Goal: Transaction & Acquisition: Purchase product/service

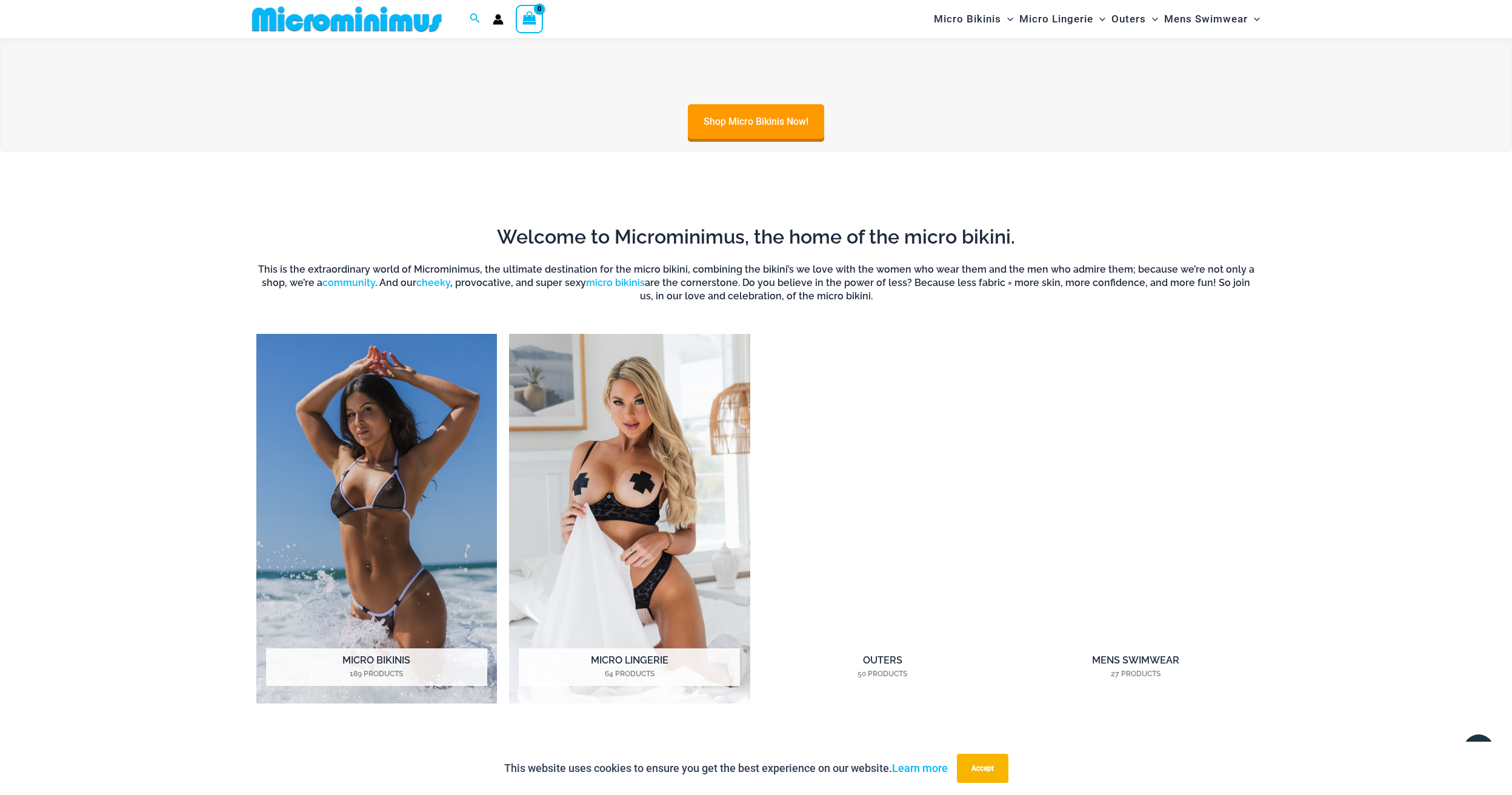
scroll to position [1115, 0]
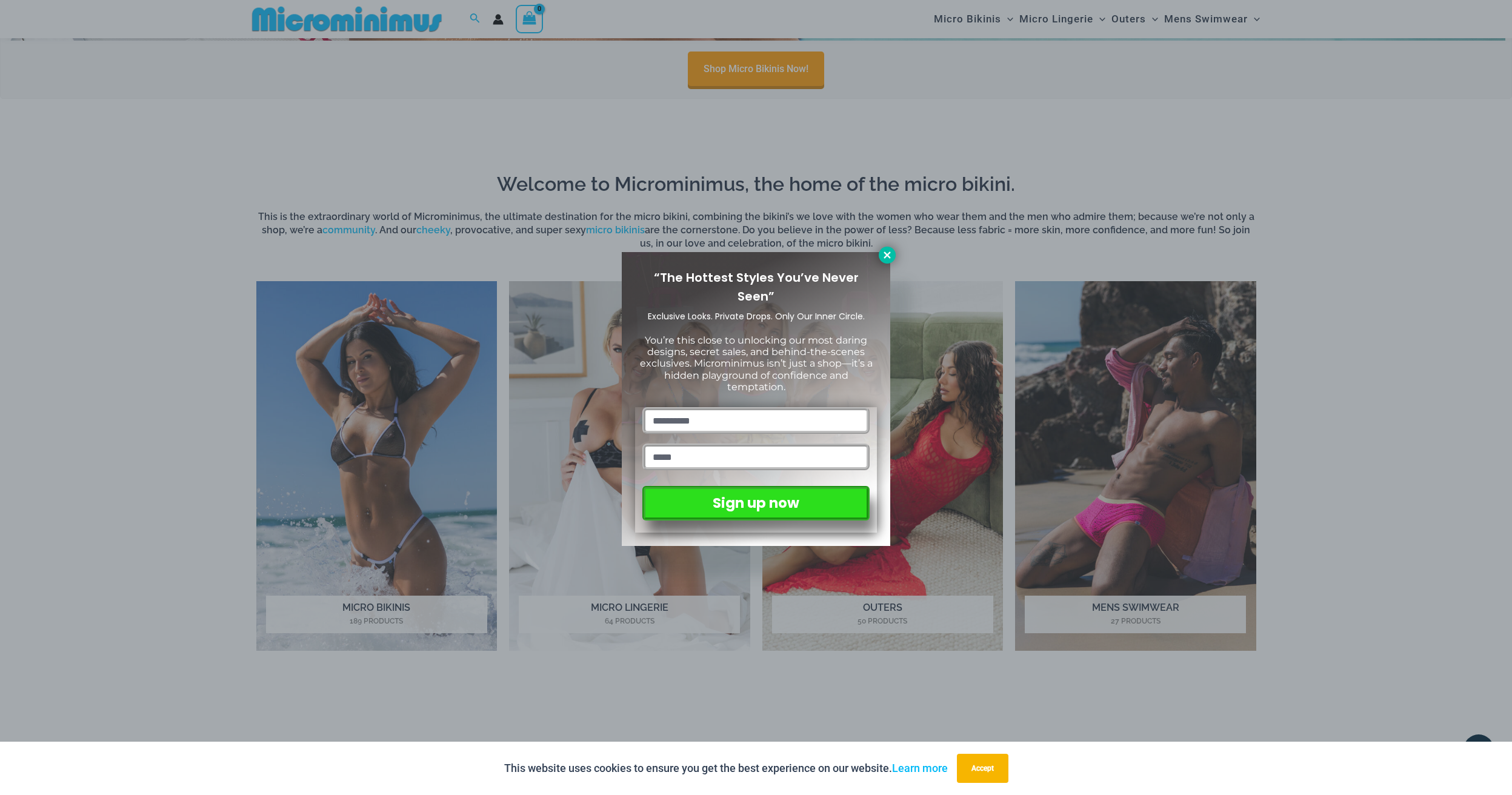
click at [885, 254] on icon at bounding box center [887, 255] width 7 height 7
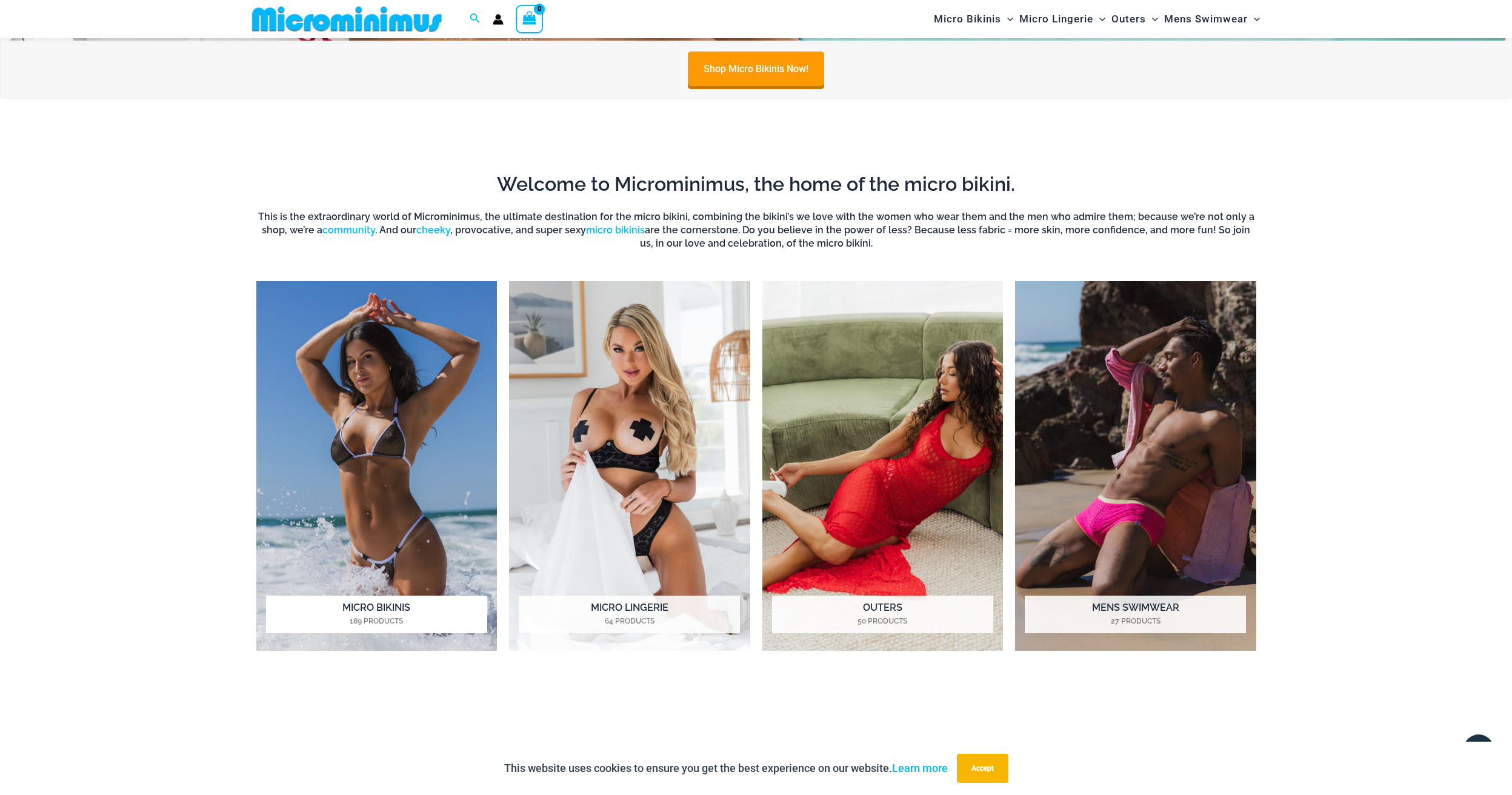
click at [398, 421] on img "Visit product category Micro Bikinis" at bounding box center [377, 466] width 241 height 370
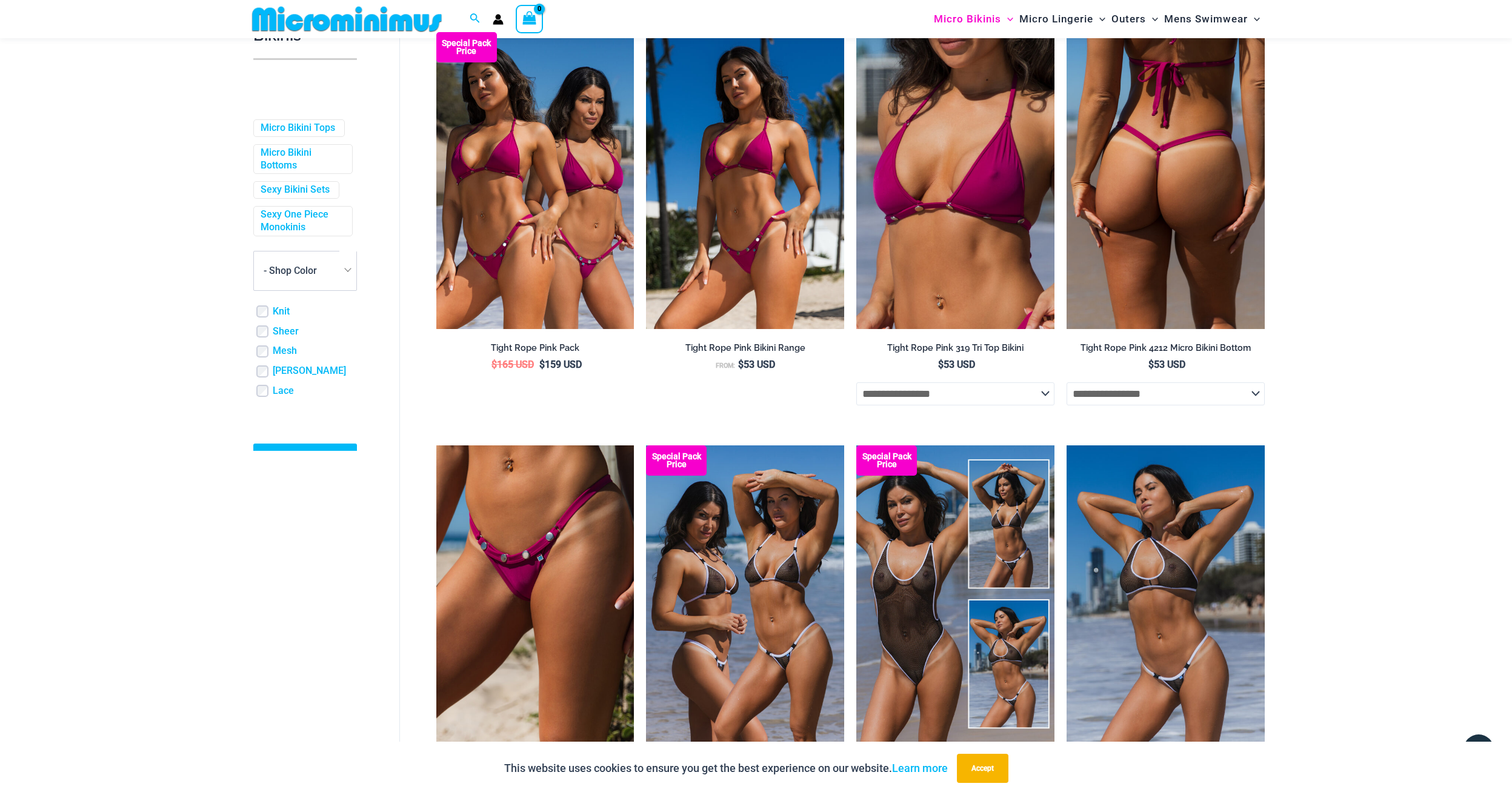
scroll to position [358, 0]
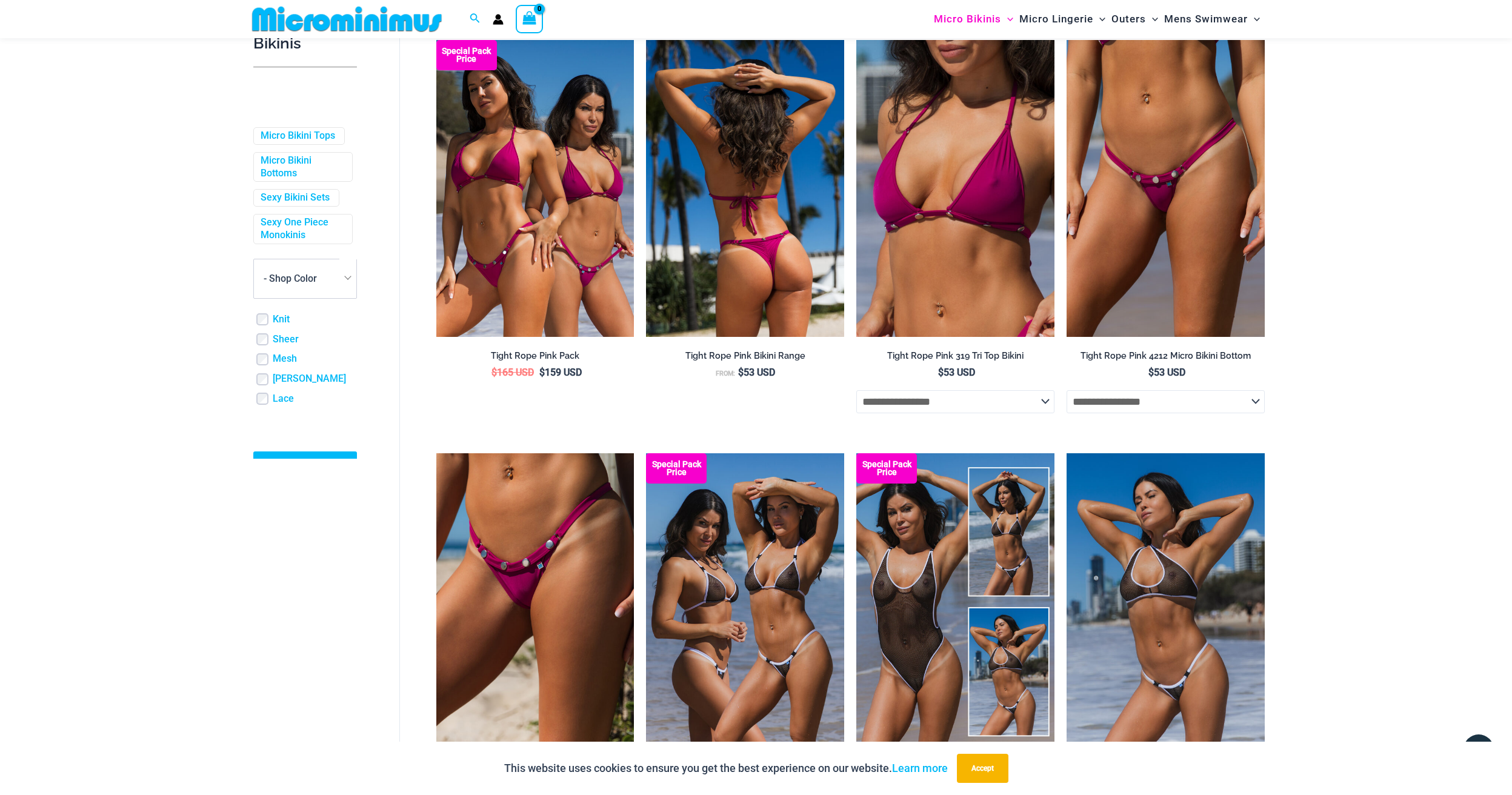
click at [789, 248] on img at bounding box center [745, 188] width 198 height 297
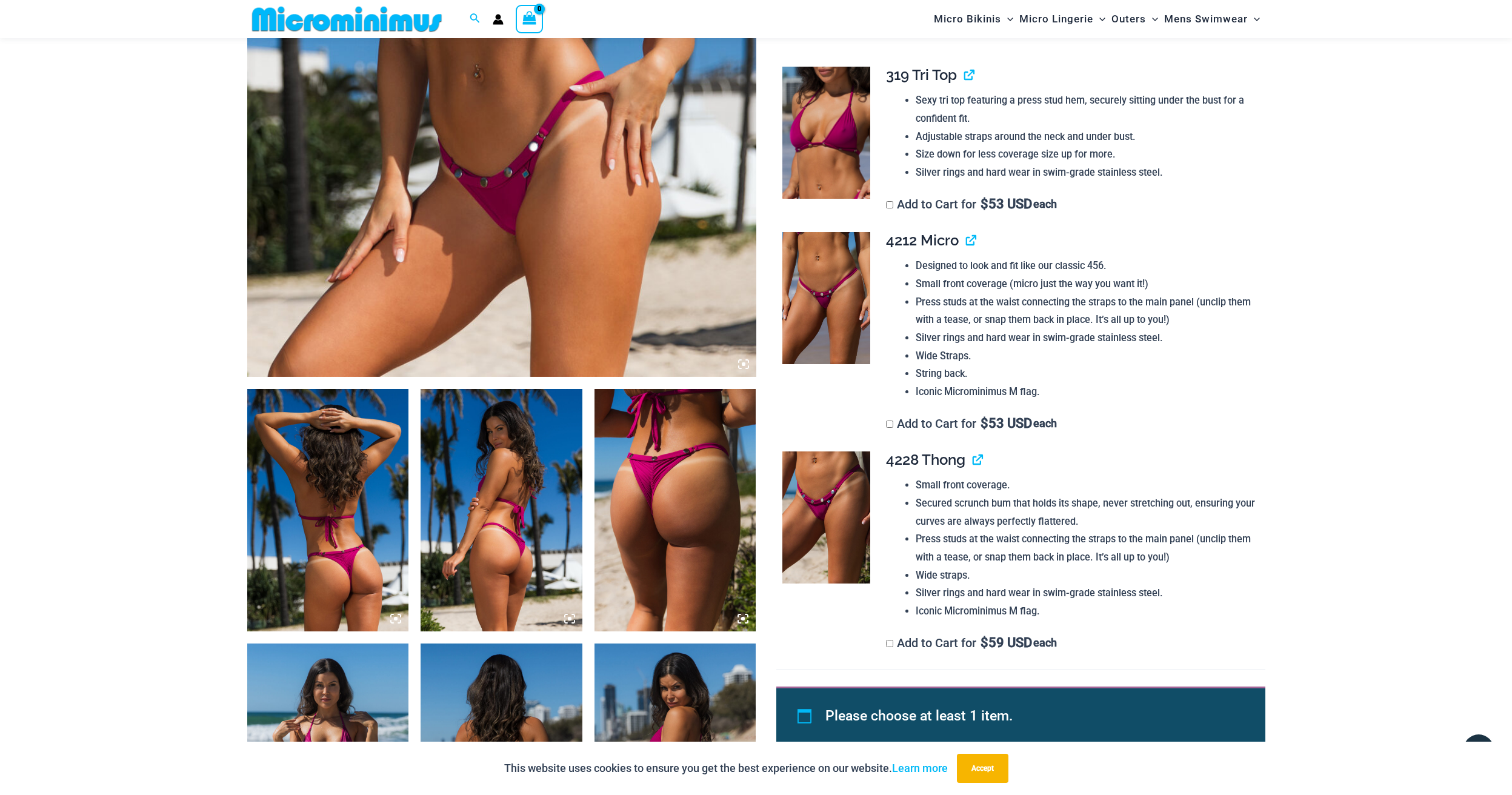
scroll to position [495, 0]
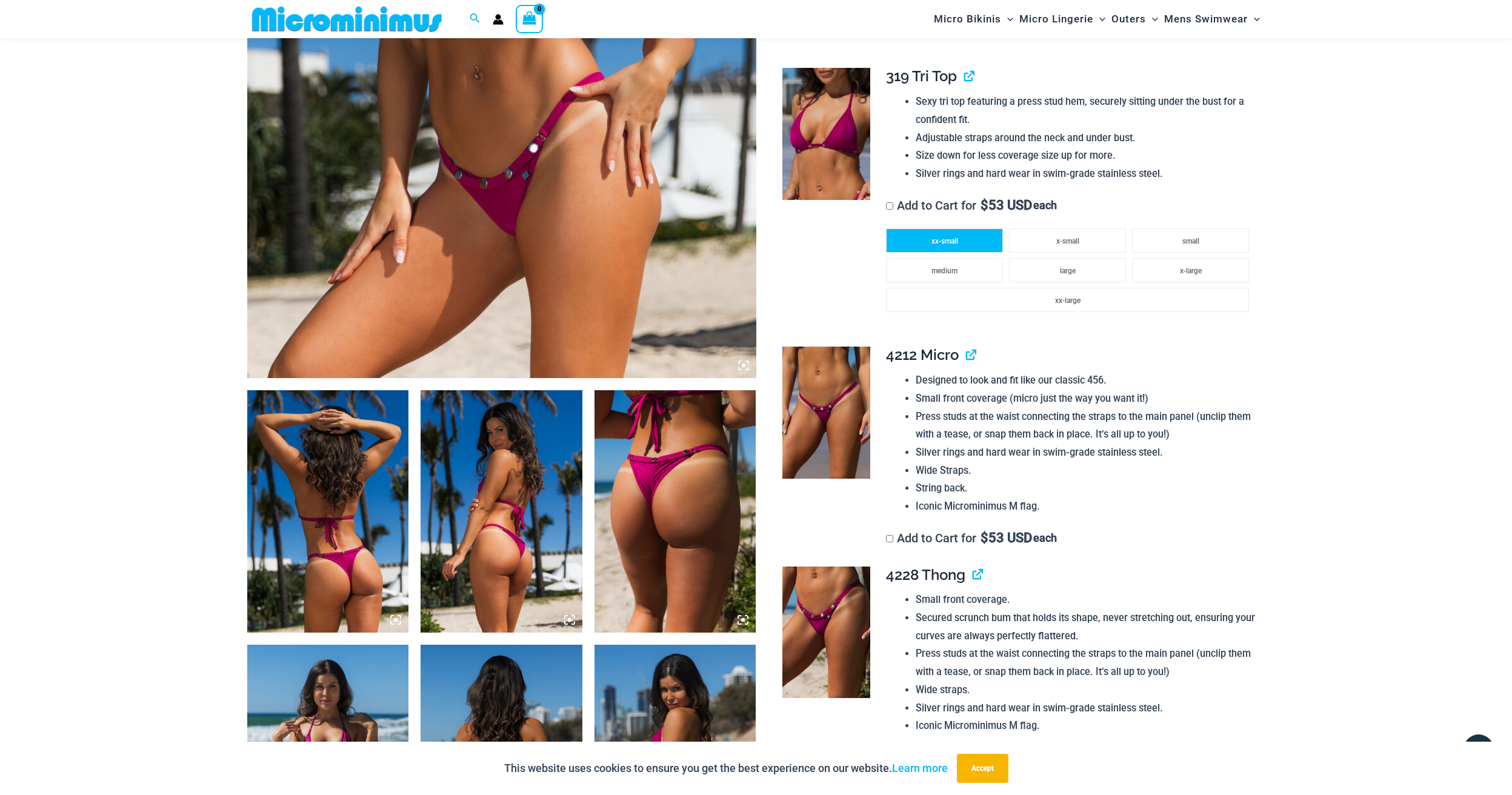
click at [933, 237] on span "xx-small" at bounding box center [945, 242] width 26 height 9
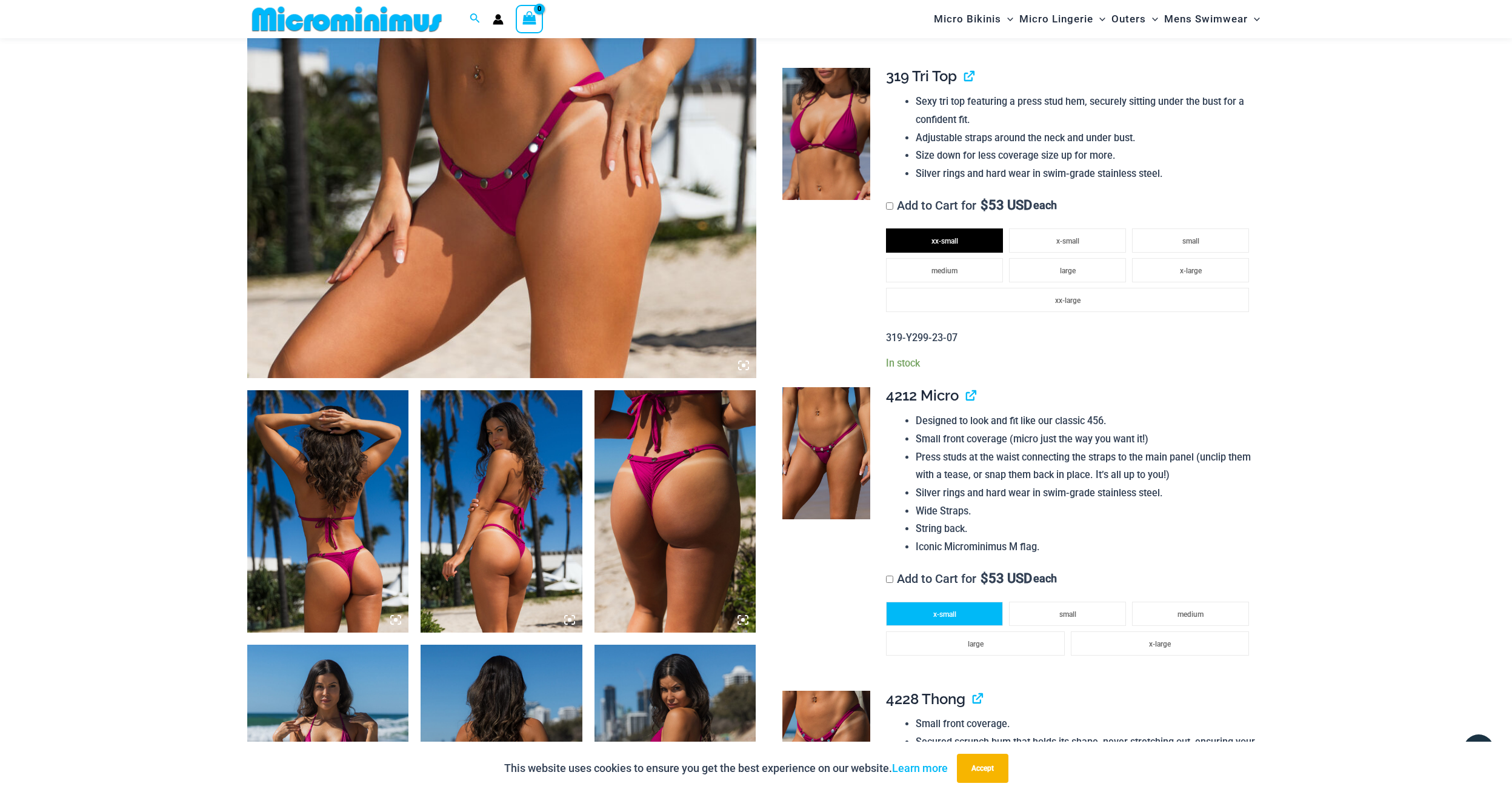
click at [962, 602] on li "x-small" at bounding box center [944, 614] width 117 height 24
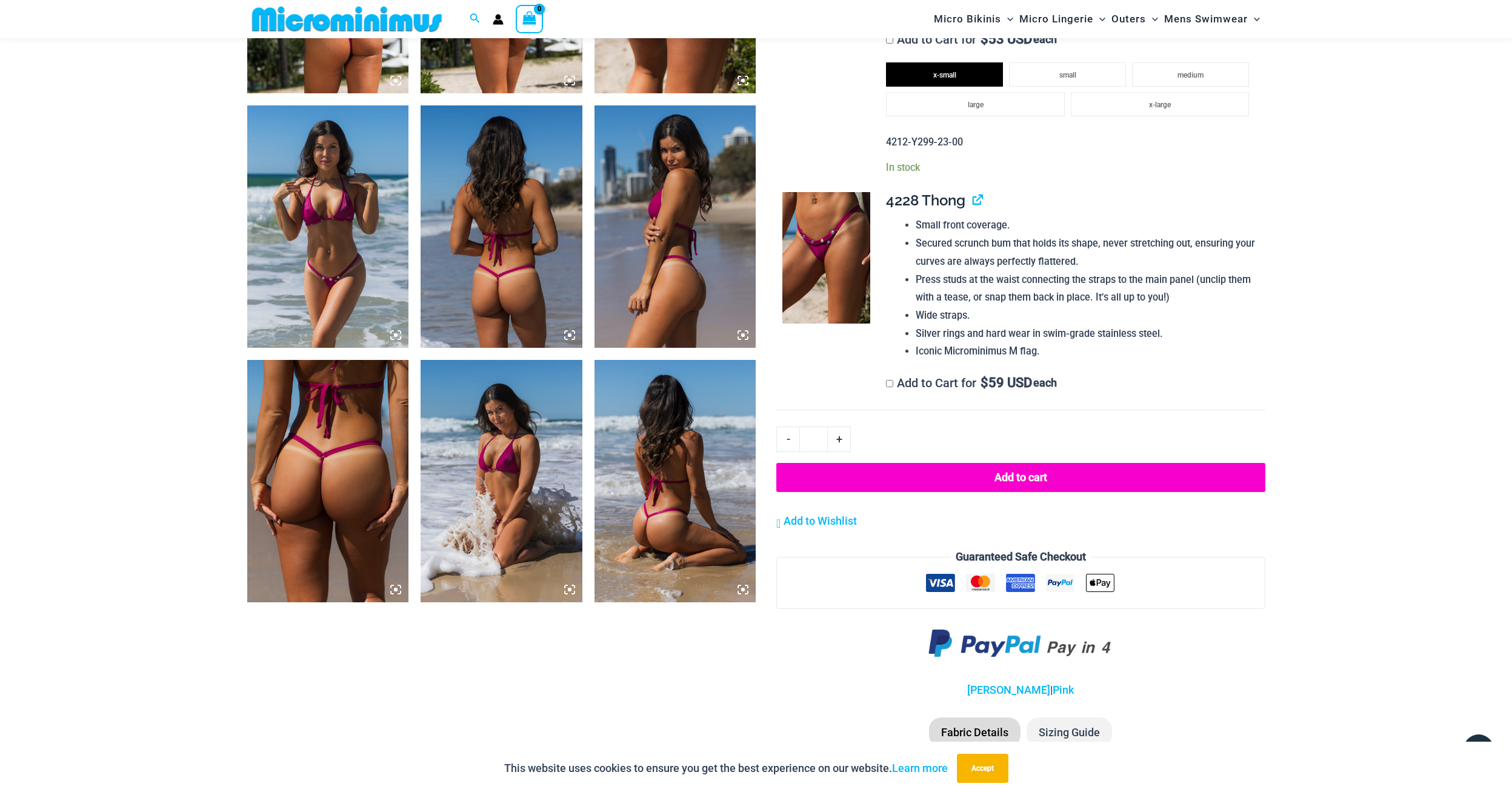
scroll to position [1045, 0]
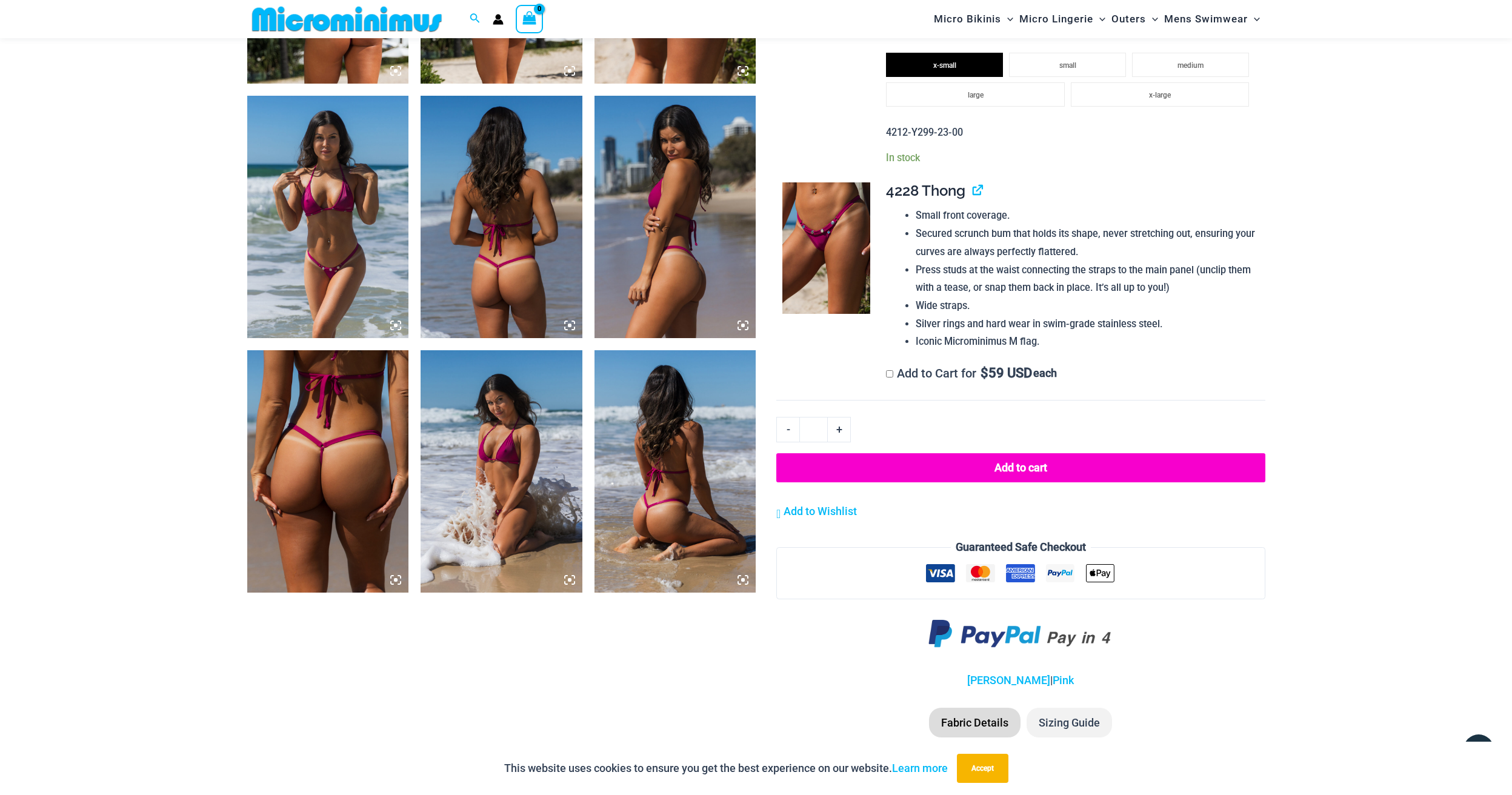
click at [332, 259] on img at bounding box center [328, 217] width 161 height 242
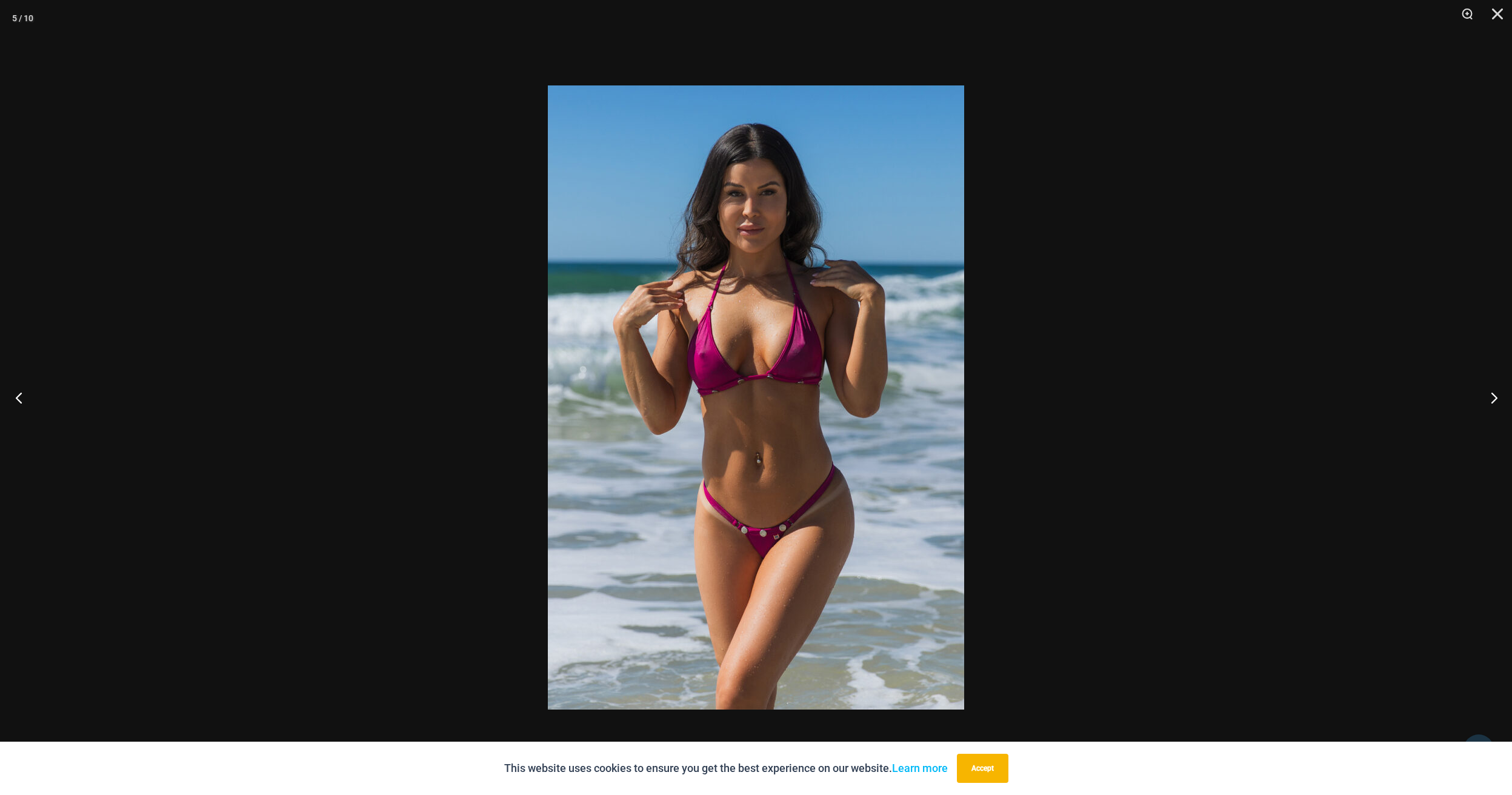
click at [18, 396] on button "Previous" at bounding box center [23, 397] width 46 height 61
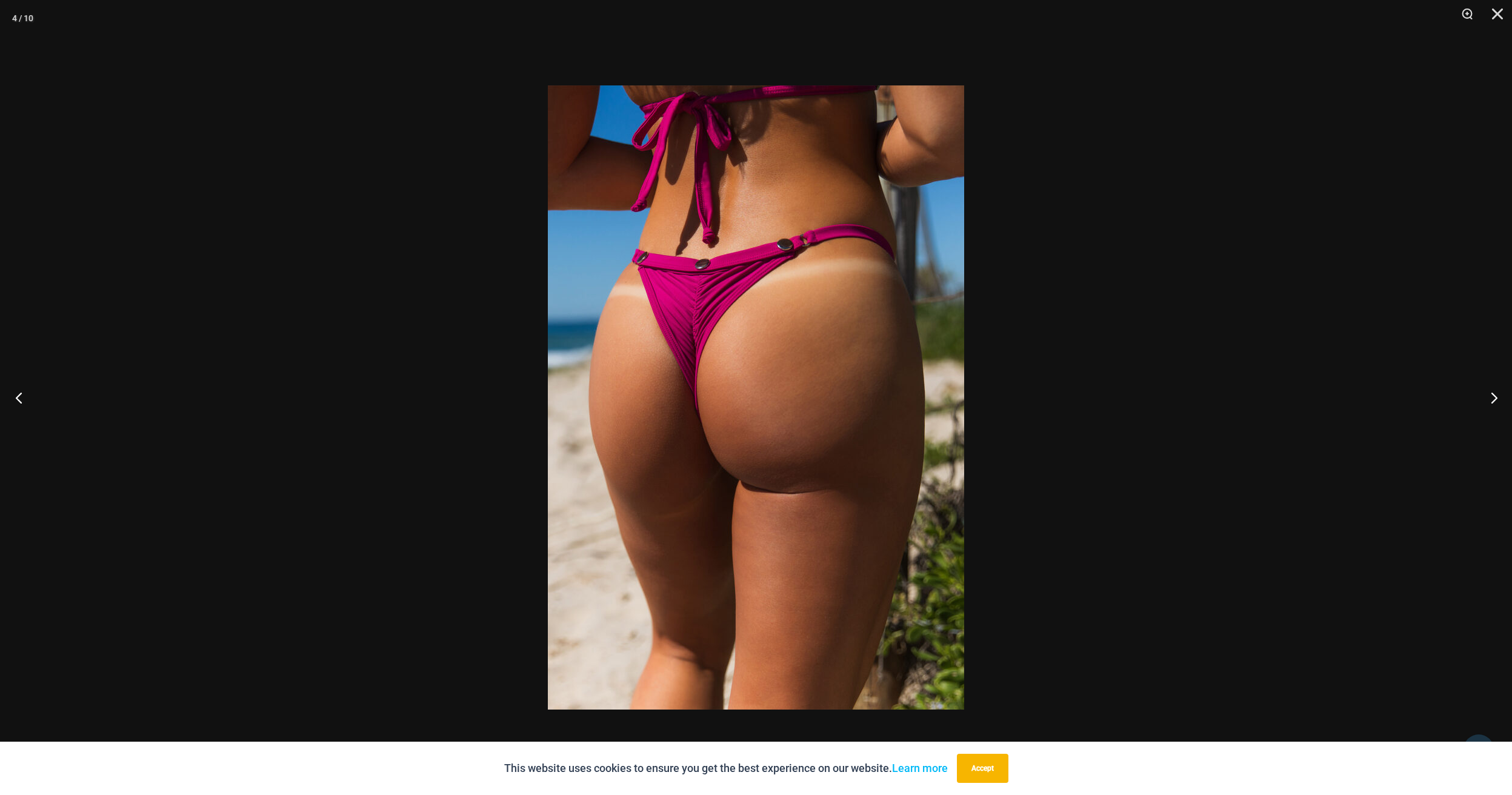
click at [18, 396] on button "Previous" at bounding box center [23, 397] width 46 height 61
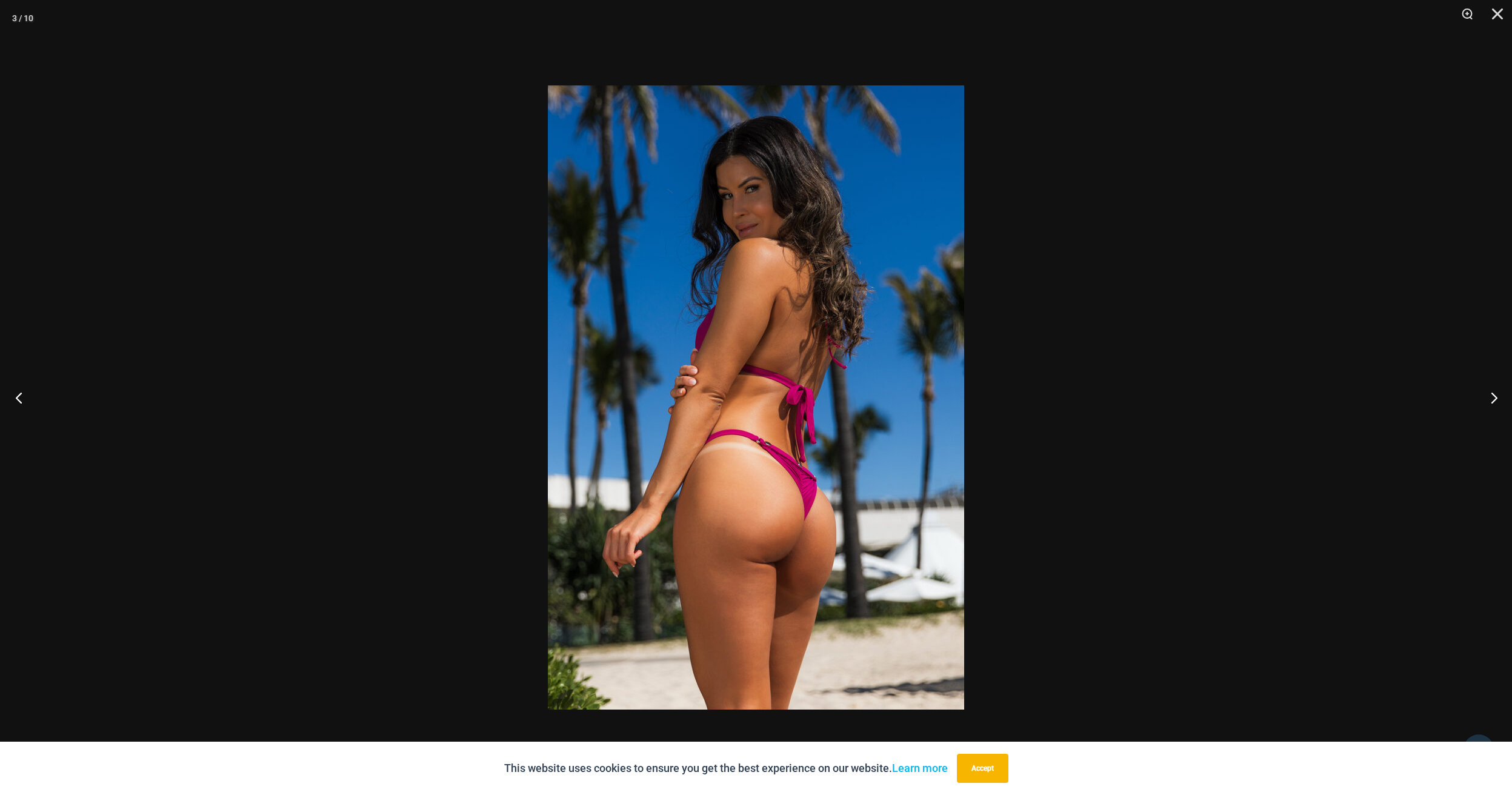
click at [18, 396] on button "Previous" at bounding box center [23, 397] width 46 height 61
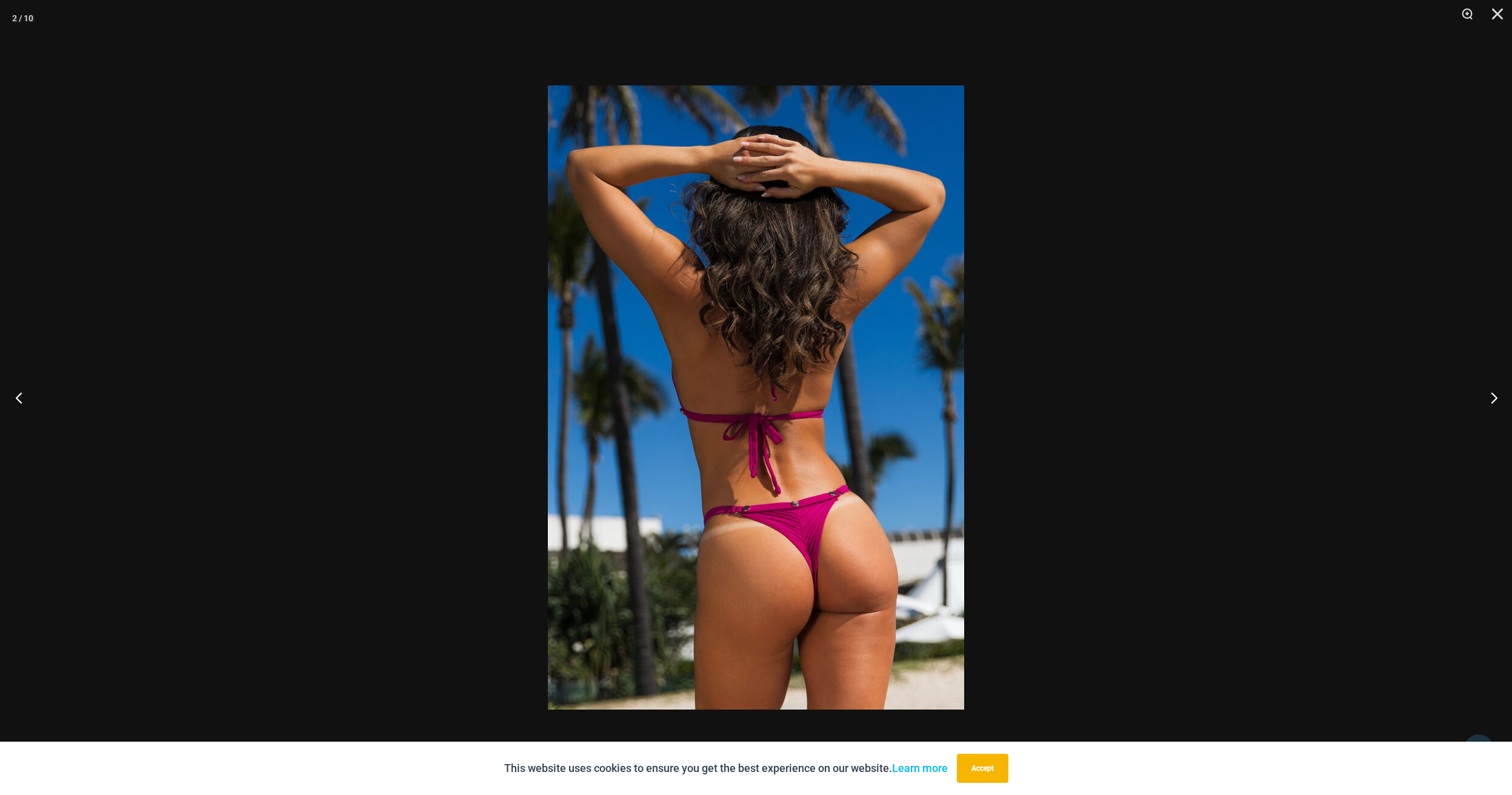
click at [18, 396] on button "Previous" at bounding box center [23, 397] width 46 height 61
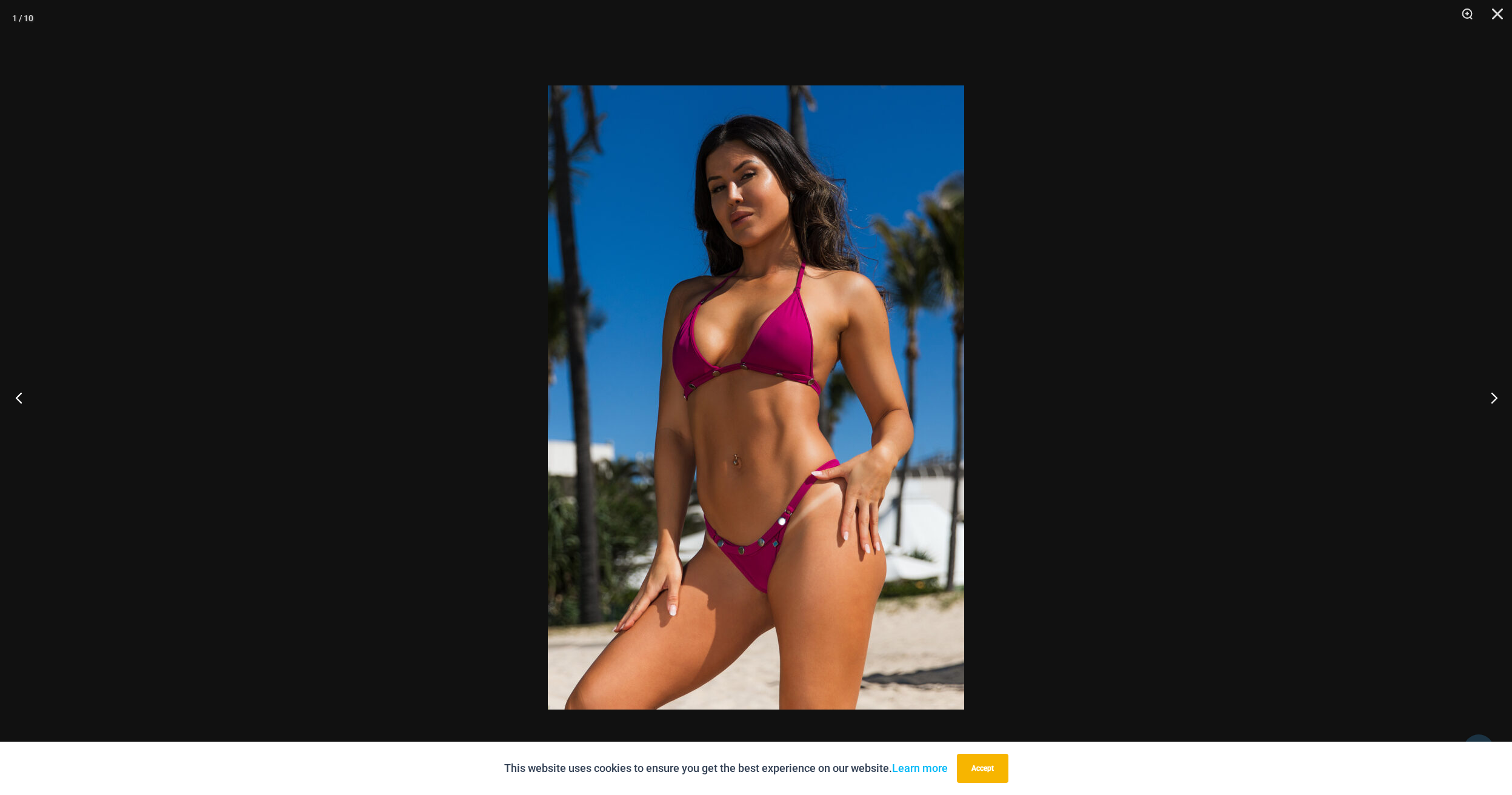
click at [18, 396] on button "Previous" at bounding box center [23, 397] width 46 height 61
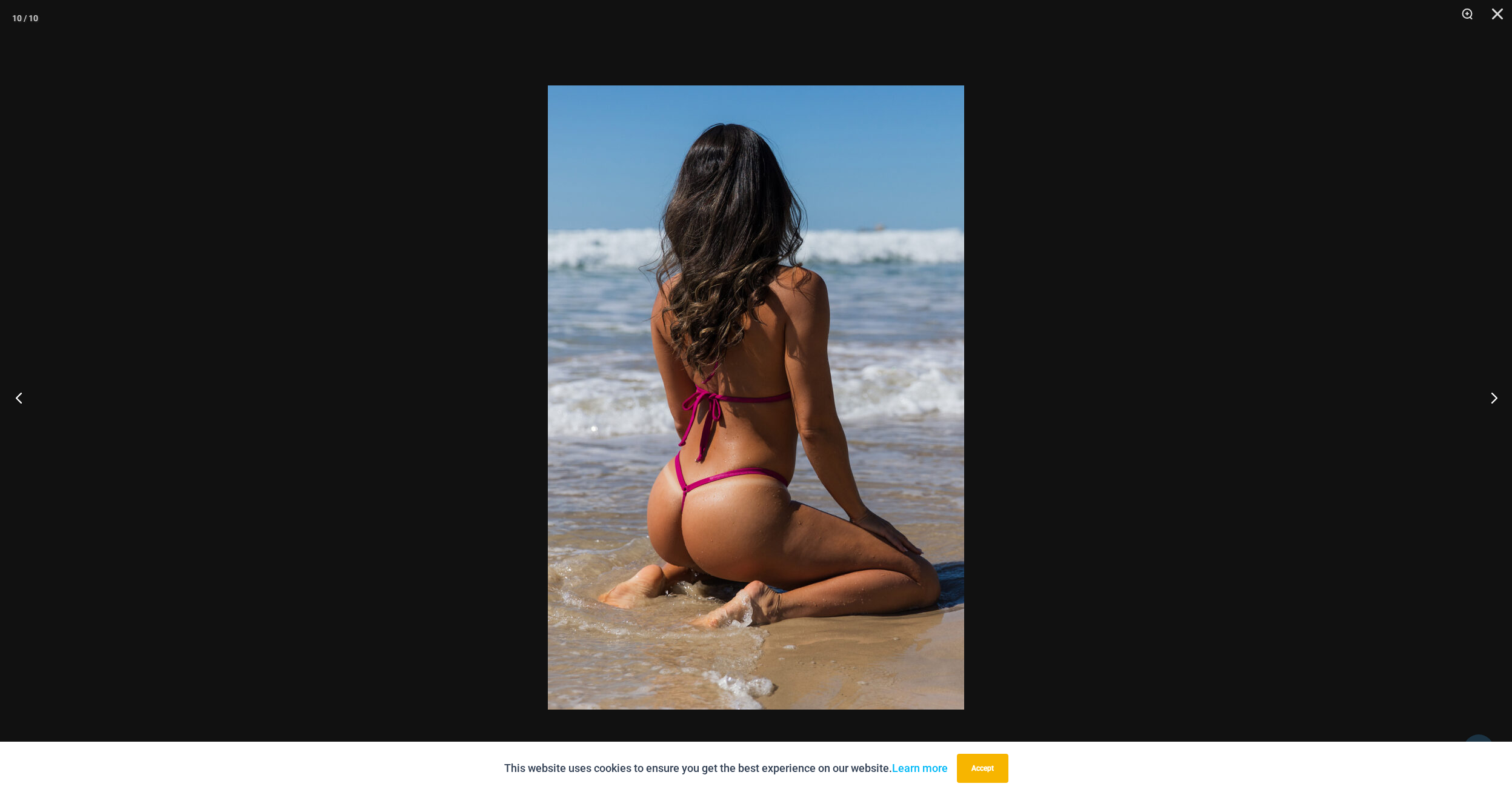
click at [18, 396] on button "Previous" at bounding box center [23, 397] width 46 height 61
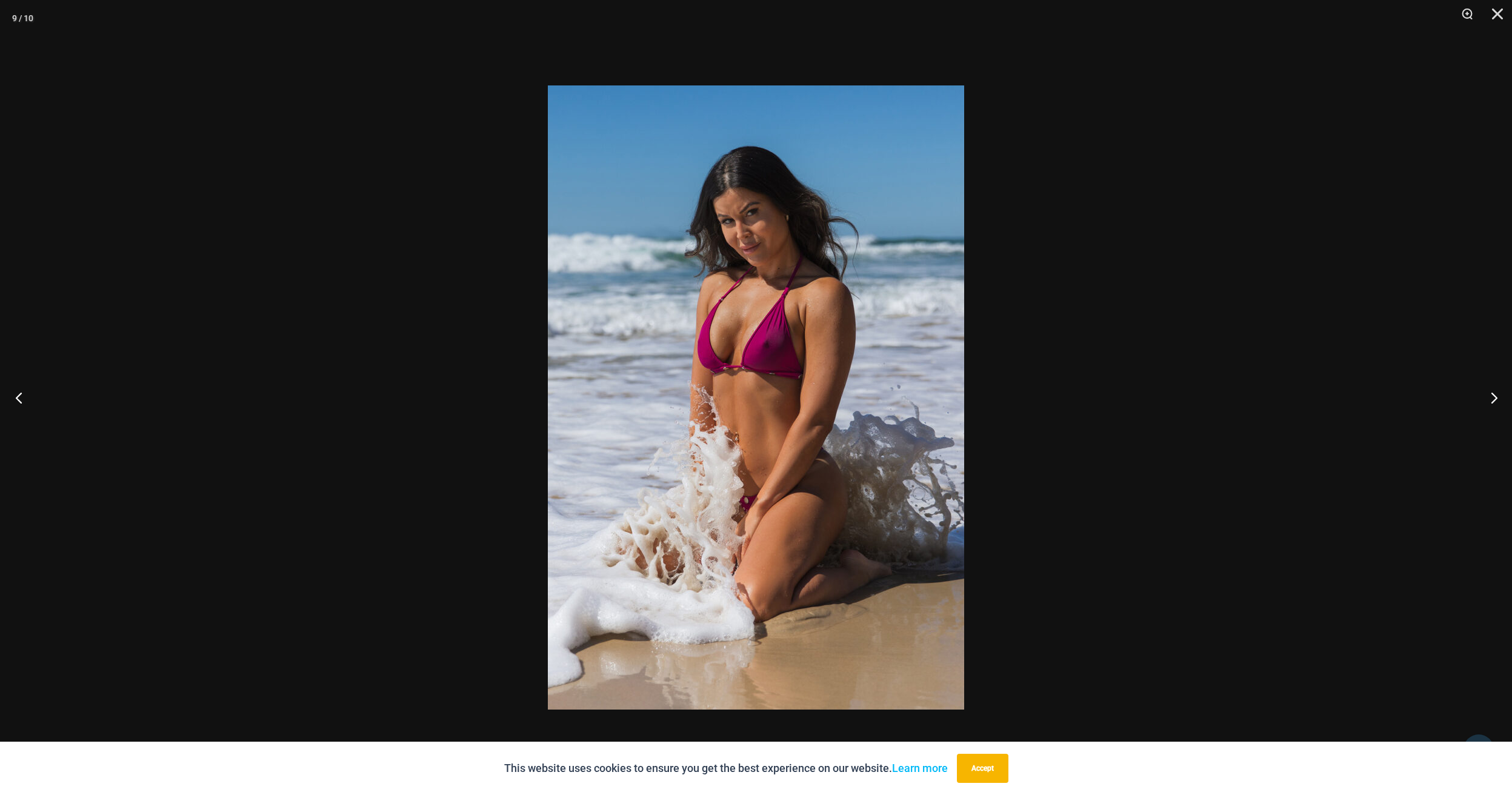
click at [18, 396] on button "Previous" at bounding box center [23, 397] width 46 height 61
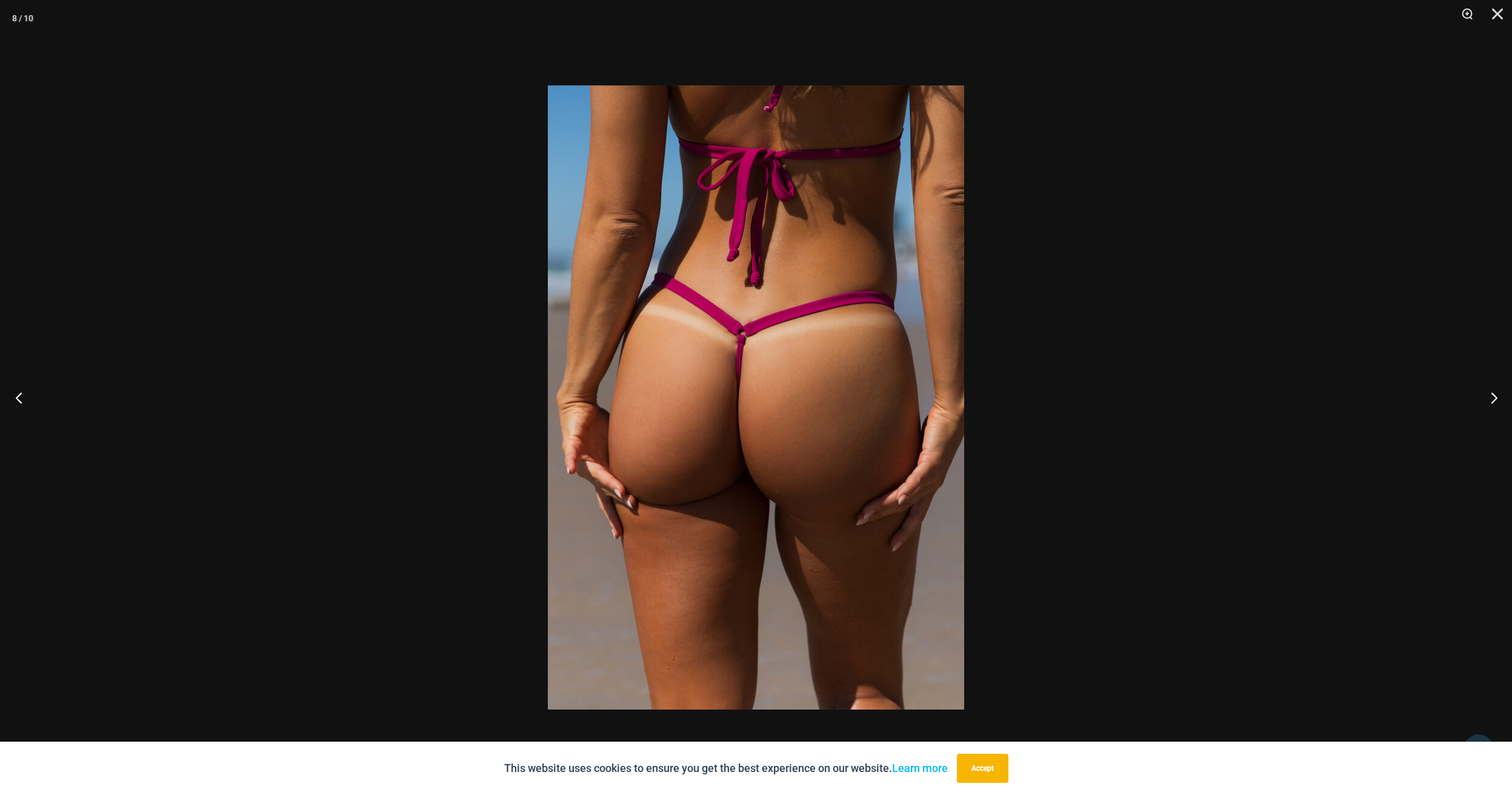
click at [18, 396] on button "Previous" at bounding box center [23, 397] width 46 height 61
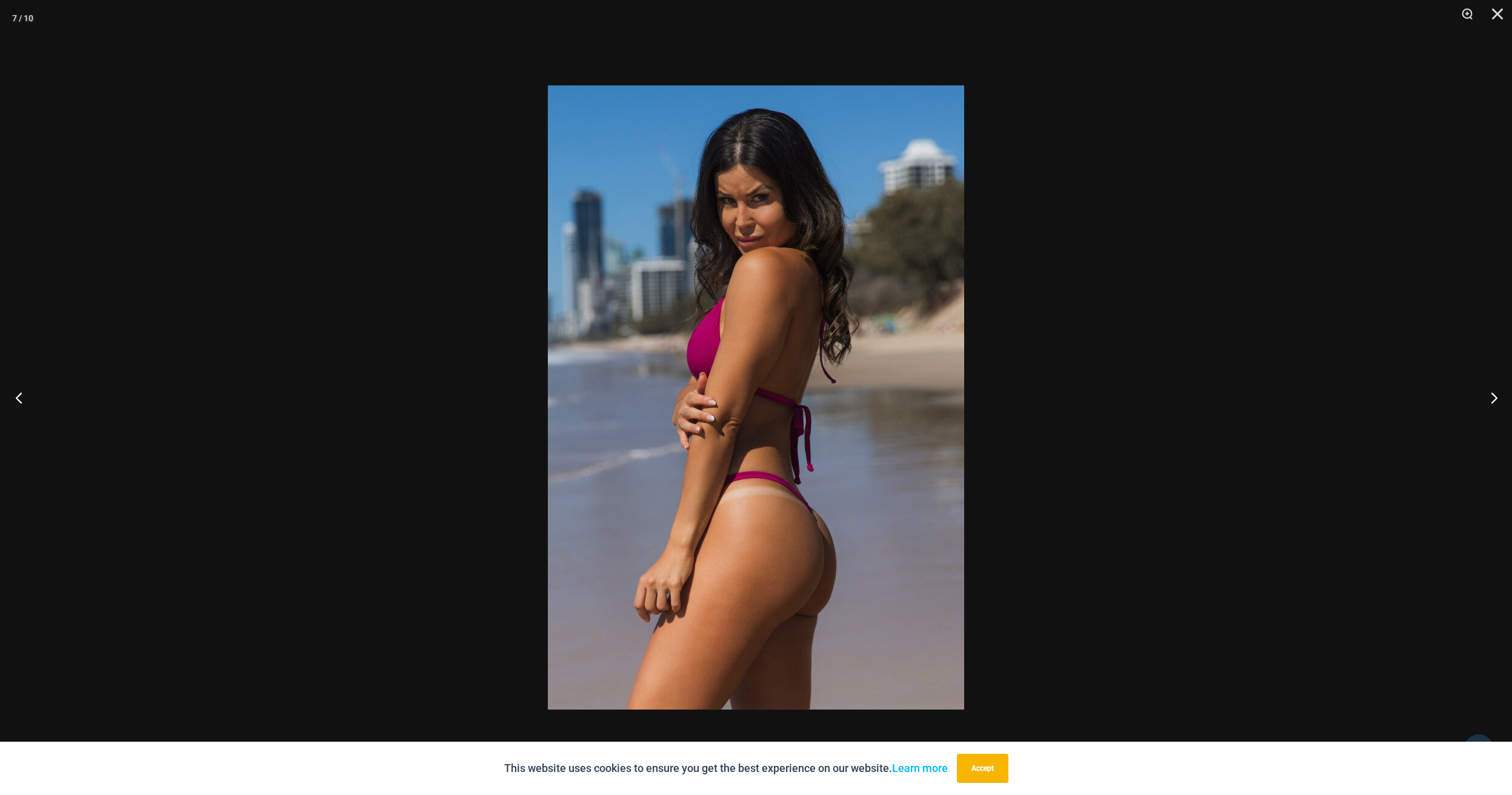
click at [18, 396] on button "Previous" at bounding box center [23, 397] width 46 height 61
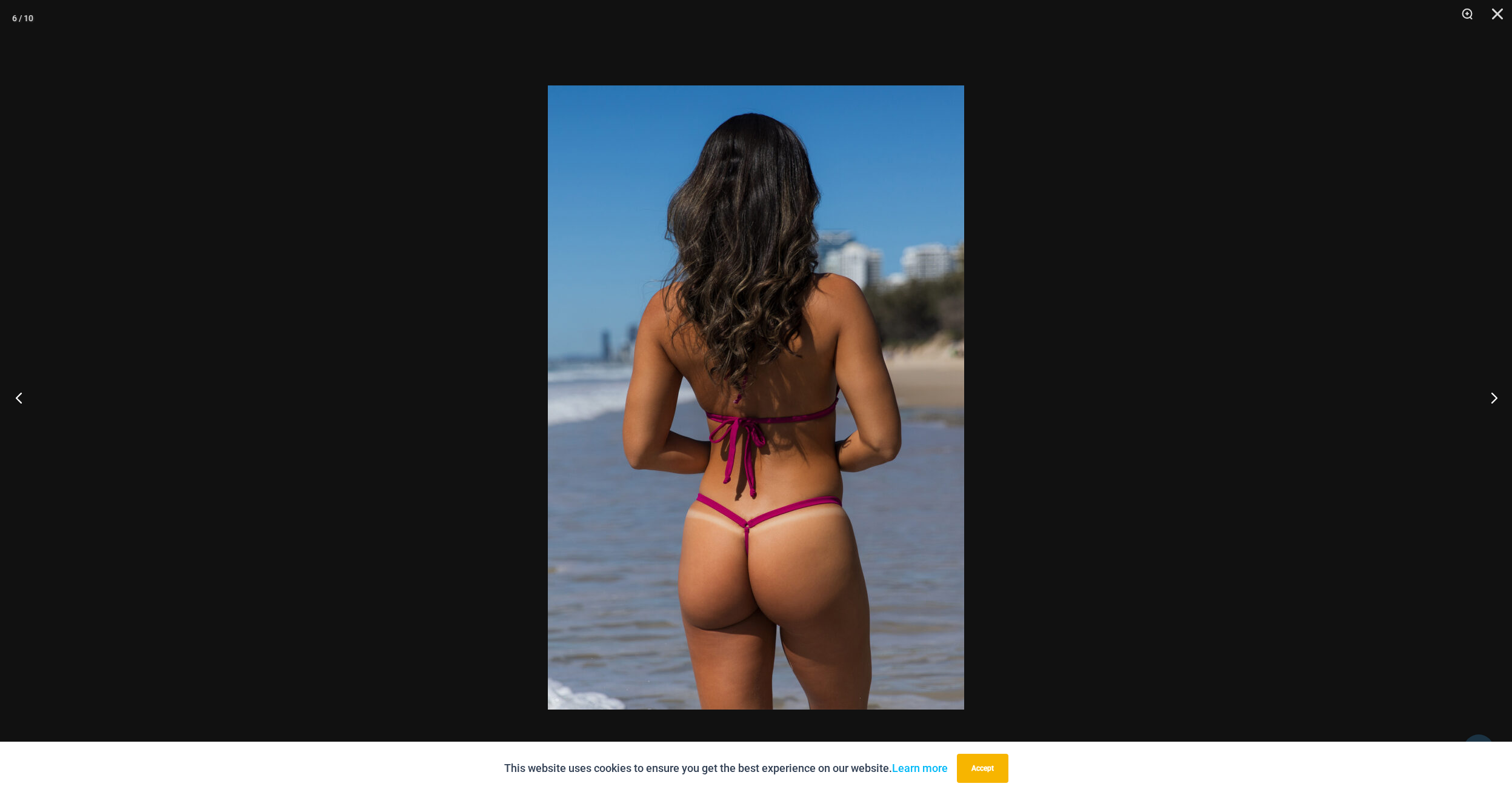
click at [18, 396] on button "Previous" at bounding box center [23, 397] width 46 height 61
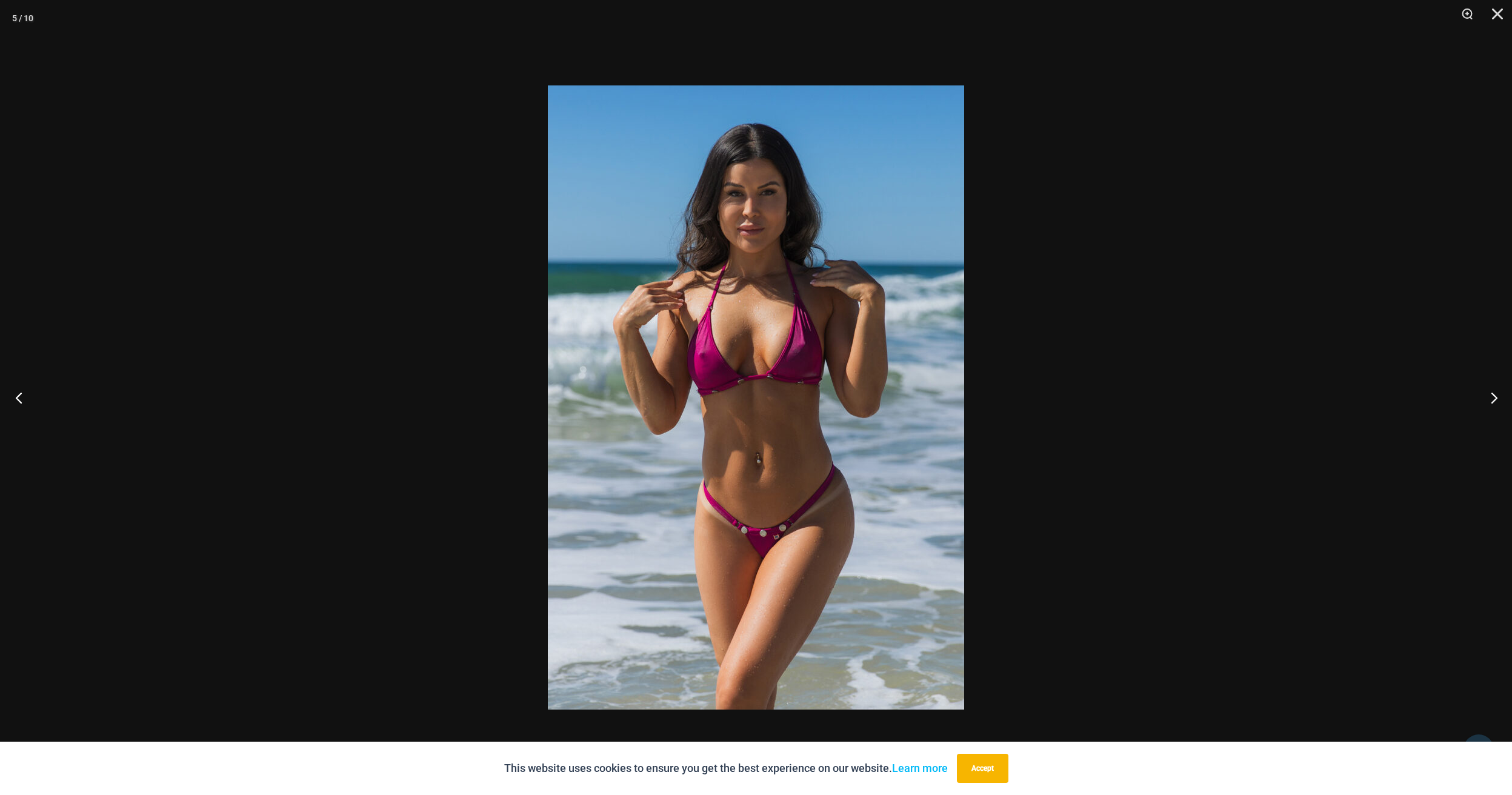
click at [18, 396] on button "Previous" at bounding box center [23, 397] width 46 height 61
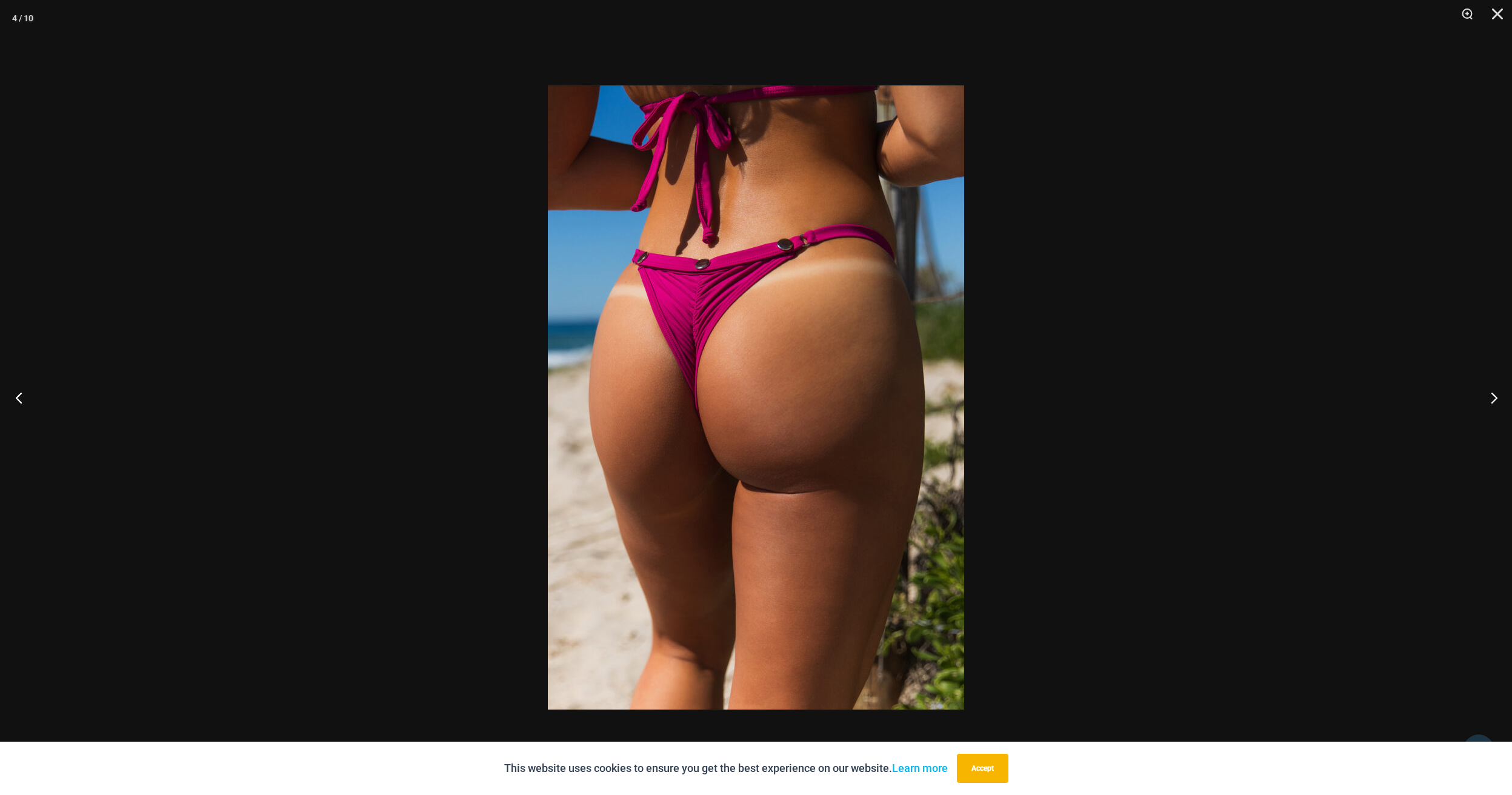
click at [18, 396] on button "Previous" at bounding box center [23, 397] width 46 height 61
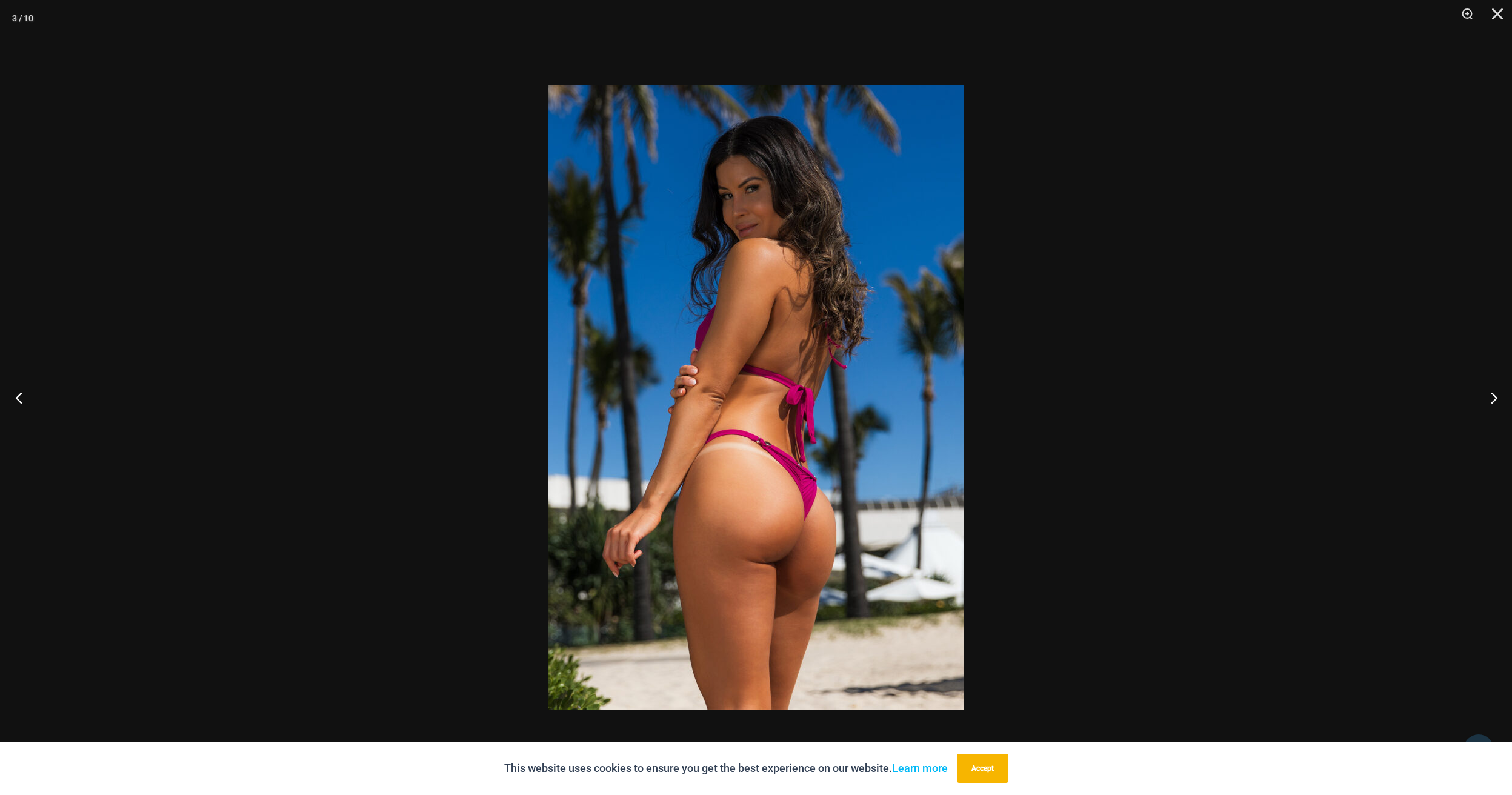
click at [18, 396] on button "Previous" at bounding box center [23, 397] width 46 height 61
